Goal: Task Accomplishment & Management: Use online tool/utility

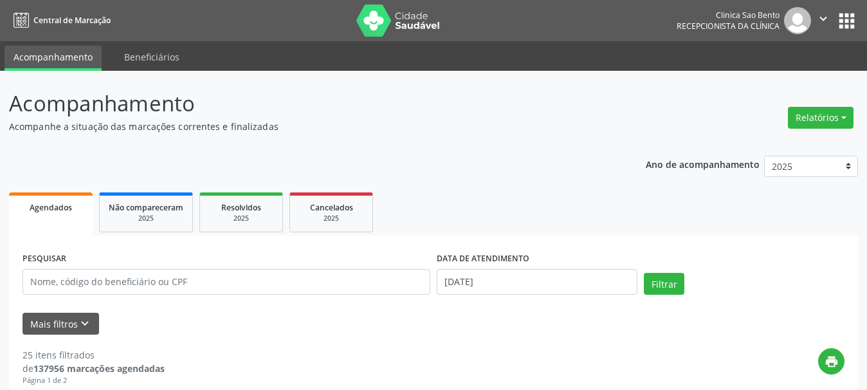
click at [826, 13] on icon "" at bounding box center [823, 19] width 14 height 14
drag, startPoint x: 775, startPoint y: 220, endPoint x: 790, endPoint y: 194, distance: 30.2
click at [774, 221] on ul "Agendados Não compareceram 2025 Resolvidos 2025 Cancelados 2025" at bounding box center [433, 212] width 849 height 46
click at [824, 113] on button "Relatórios" at bounding box center [821, 118] width 66 height 22
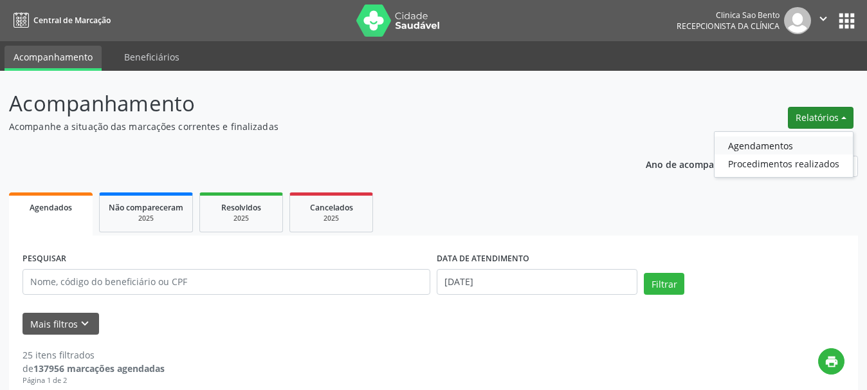
click at [773, 150] on link "Agendamentos" at bounding box center [783, 145] width 138 height 18
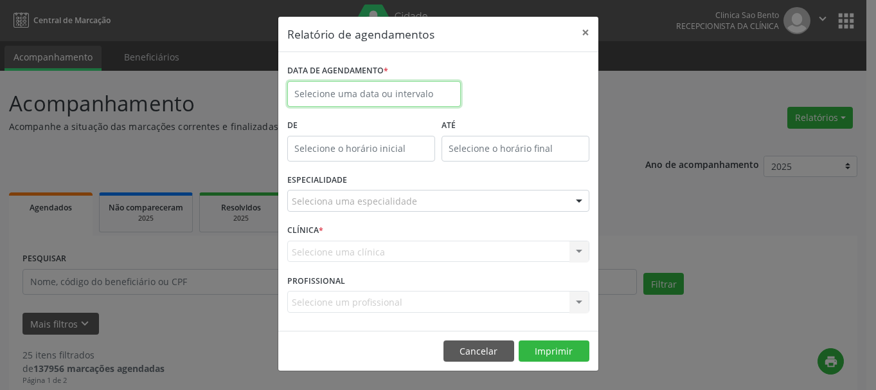
click at [409, 98] on input "text" at bounding box center [374, 94] width 174 height 26
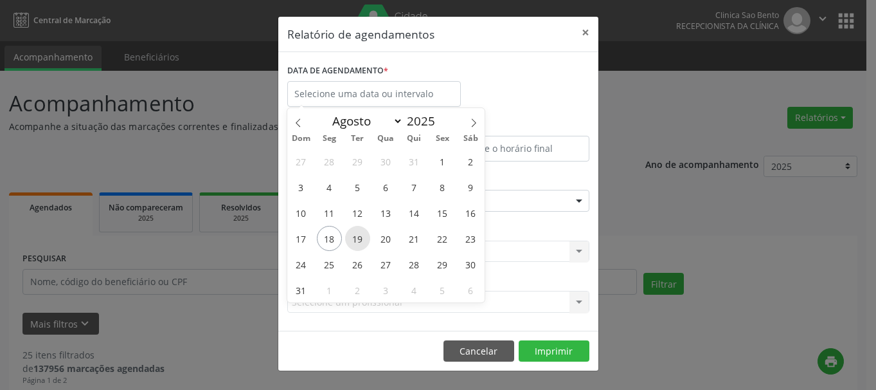
click at [356, 237] on span "19" at bounding box center [357, 238] width 25 height 25
type input "[DATE]"
click at [356, 237] on span "19" at bounding box center [357, 238] width 25 height 25
click at [356, 237] on div "CLÍNICA * Selecione uma clínica Nenhum resultado encontrado para: " " Não há ne…" at bounding box center [438, 246] width 309 height 50
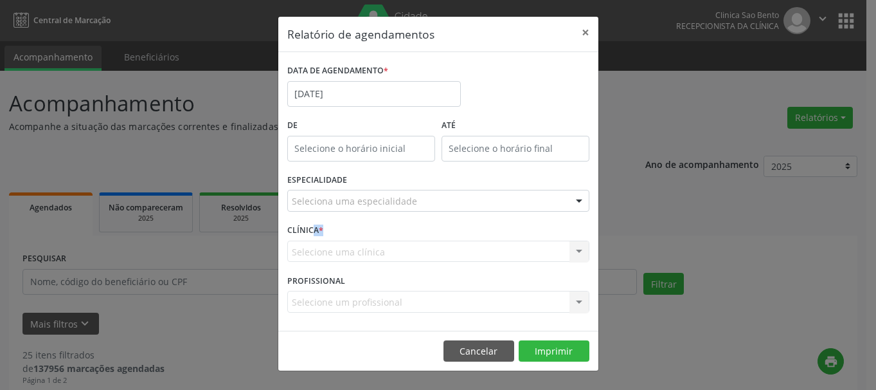
click at [532, 199] on div "Seleciona uma especialidade" at bounding box center [438, 201] width 302 height 22
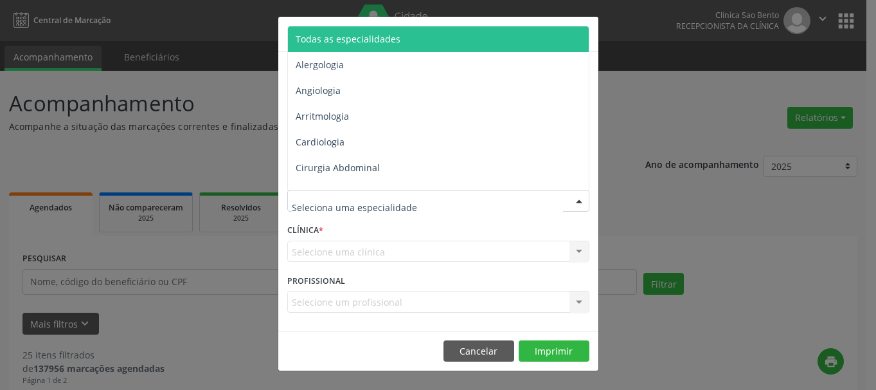
click at [543, 38] on span "Todas as especialidades" at bounding box center [439, 39] width 303 height 26
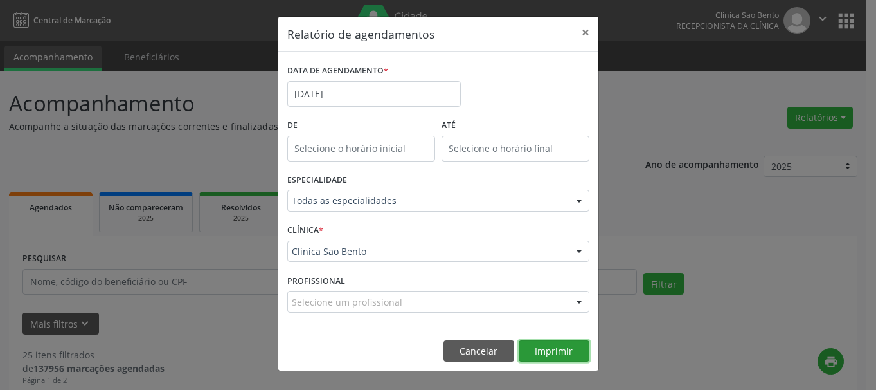
click at [558, 348] on button "Imprimir" at bounding box center [554, 351] width 71 height 22
